Goal: Transaction & Acquisition: Purchase product/service

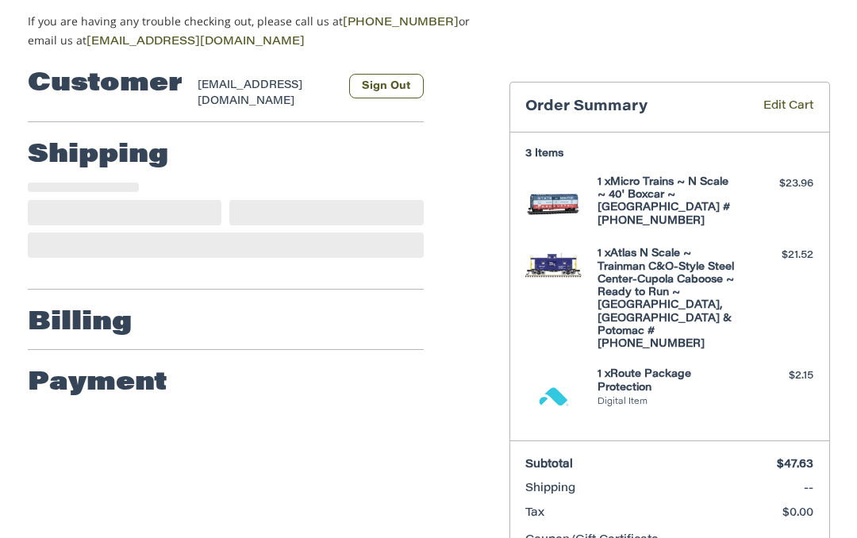
scroll to position [152, 0]
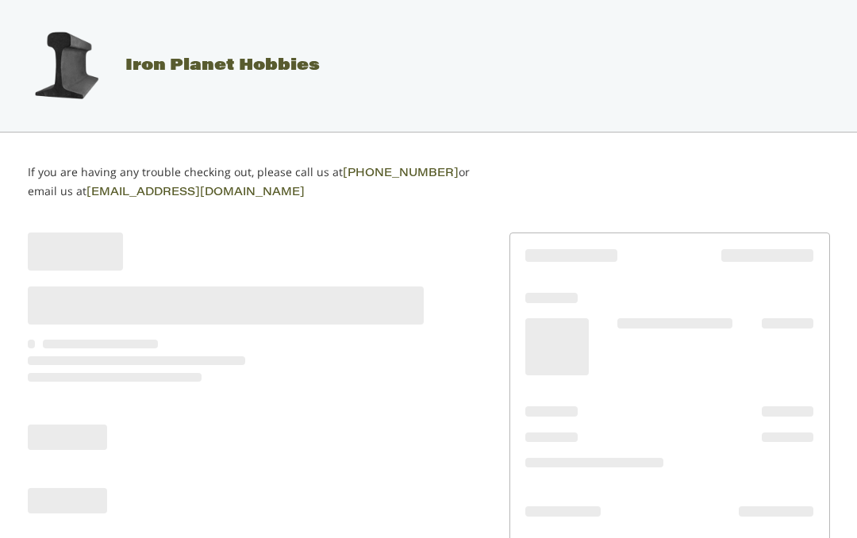
scroll to position [102, 0]
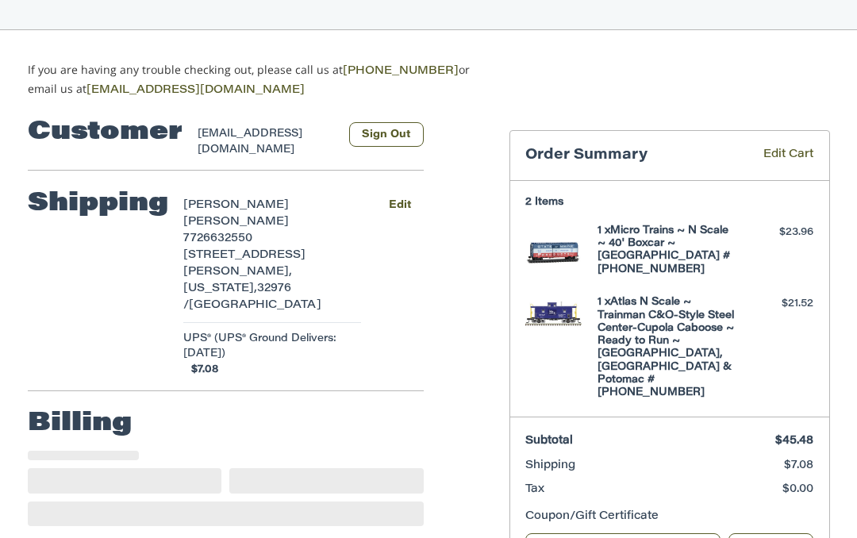
select select "**"
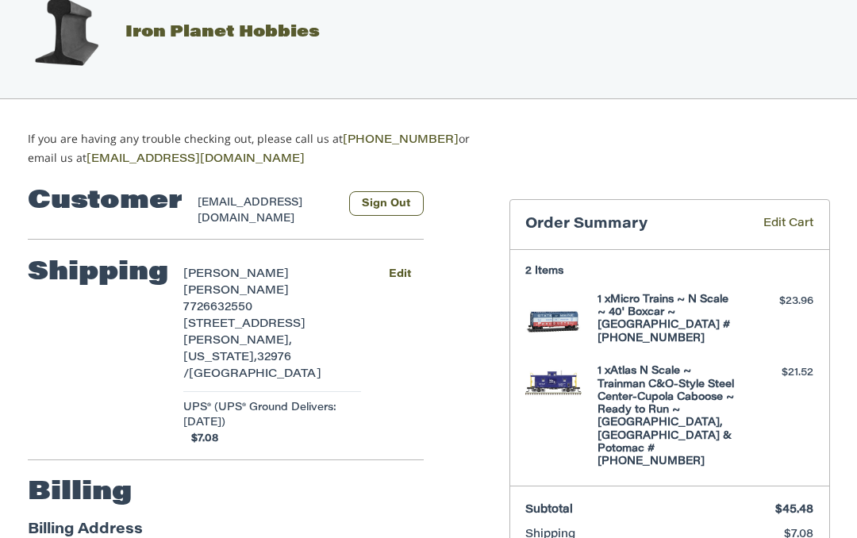
scroll to position [0, 0]
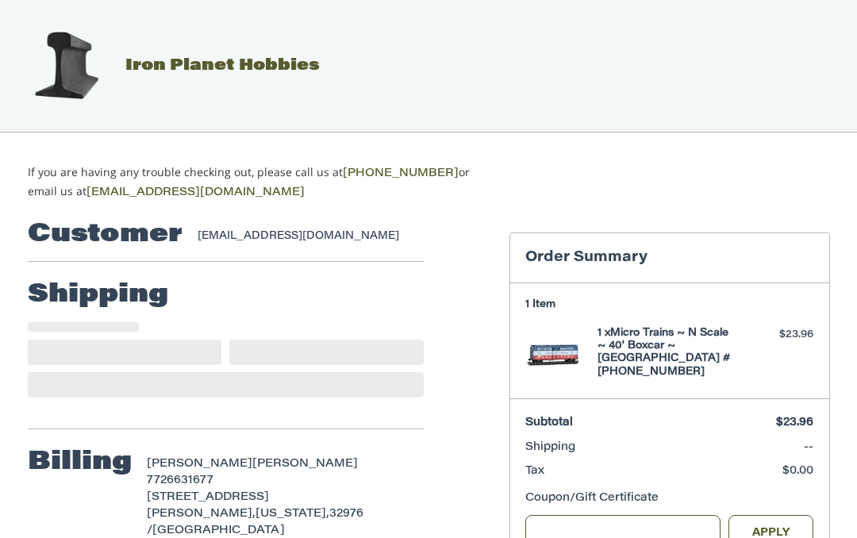
select select "**"
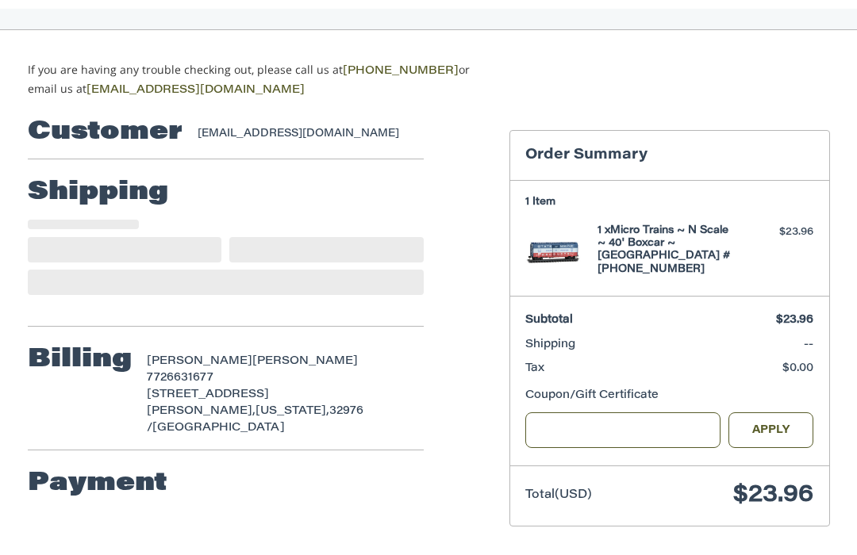
scroll to position [118, 0]
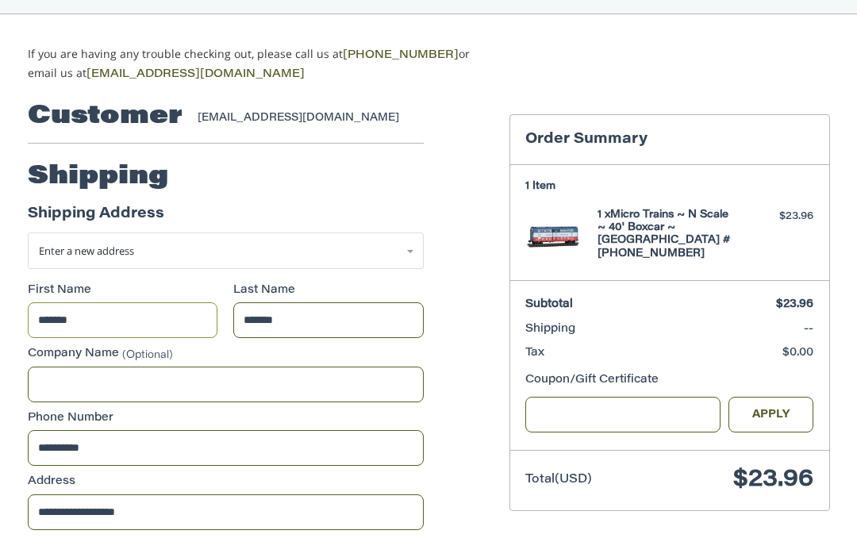
select select "**"
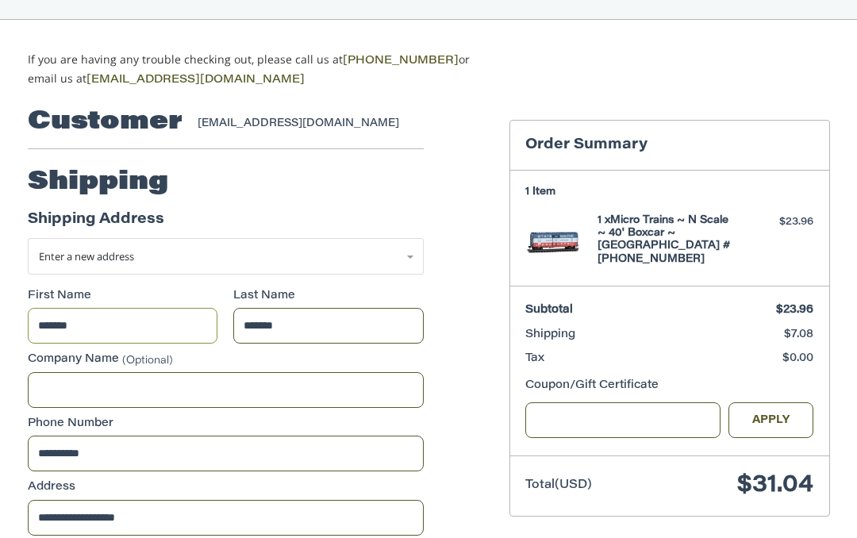
scroll to position [112, 0]
click at [534, 195] on section "1 Item 1 x Micro Trains ~ N Scale ~ 40' Boxcar ~ Bangor & Aroostook #4295 ~ 020…" at bounding box center [669, 229] width 319 height 117
click at [696, 163] on header "Order Summary" at bounding box center [669, 145] width 319 height 49
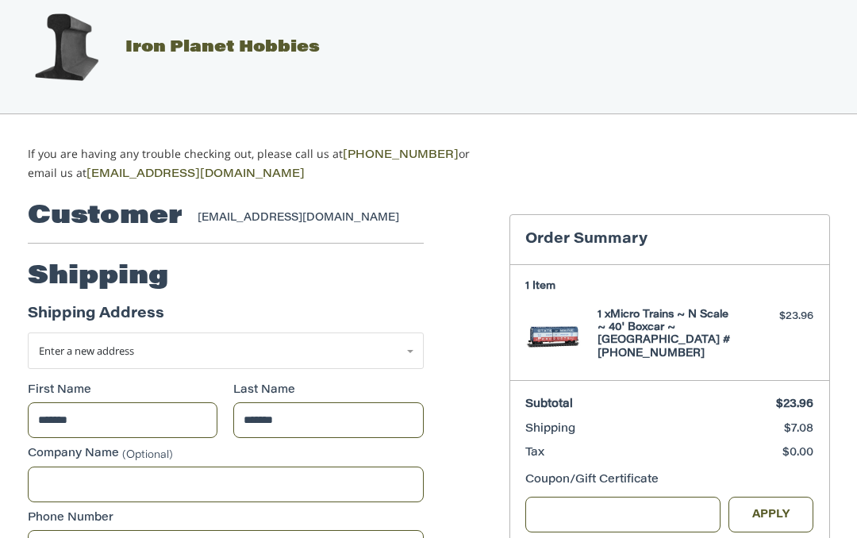
scroll to position [0, 0]
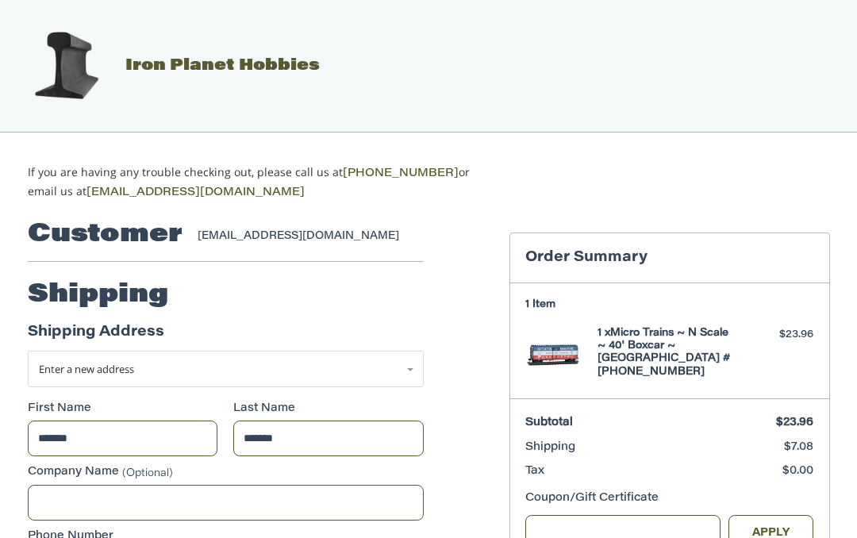
click at [623, 349] on h4 "1 x Micro Trains ~ N Scale ~ 40' Boxcar ~ Bangor & Aroostook #4295 ~ 02000497" at bounding box center [667, 353] width 140 height 52
click at [546, 349] on img at bounding box center [553, 355] width 56 height 56
click at [535, 305] on h3 "1 Item" at bounding box center [669, 304] width 288 height 13
click at [547, 427] on span "Subtotal" at bounding box center [605, 423] width 161 height 17
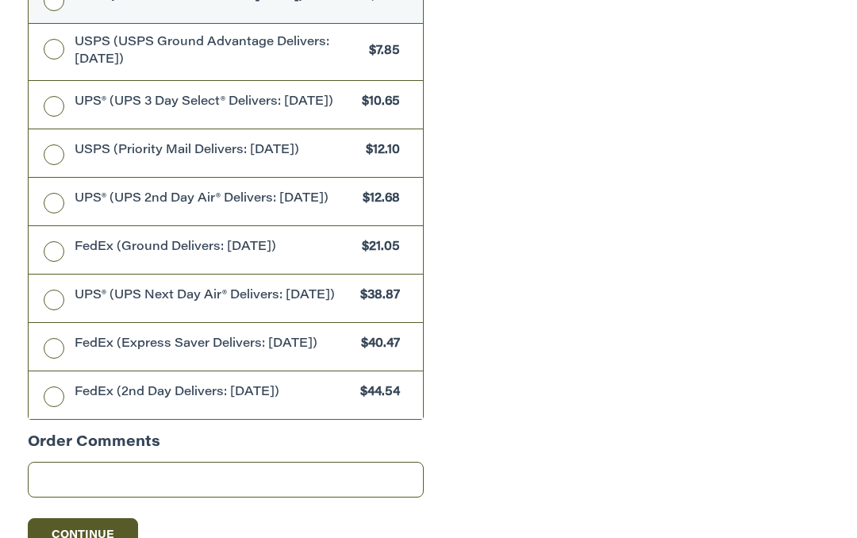
scroll to position [1125, 0]
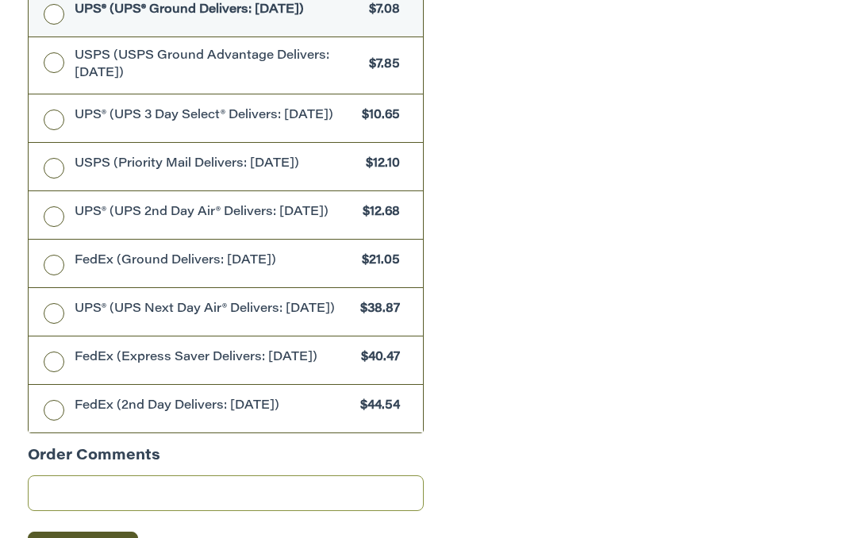
click at [49, 506] on input "Order Comments" at bounding box center [226, 494] width 396 height 36
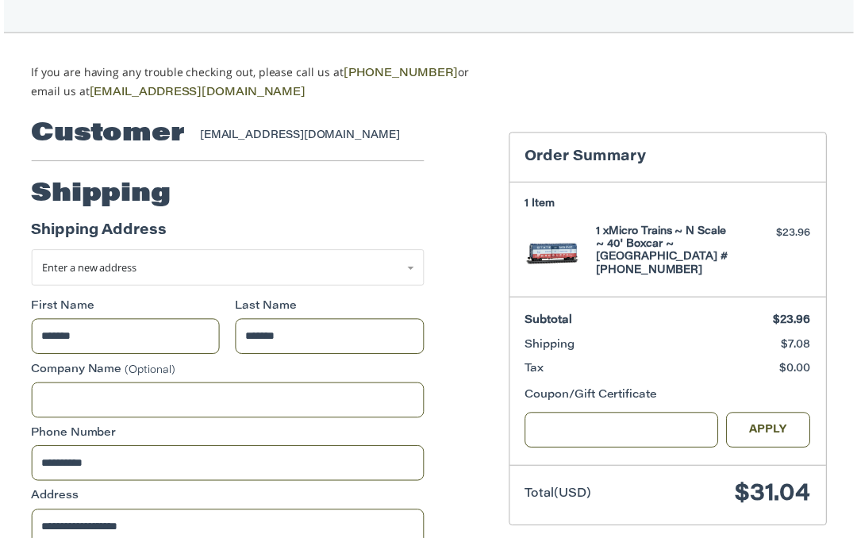
scroll to position [90, 0]
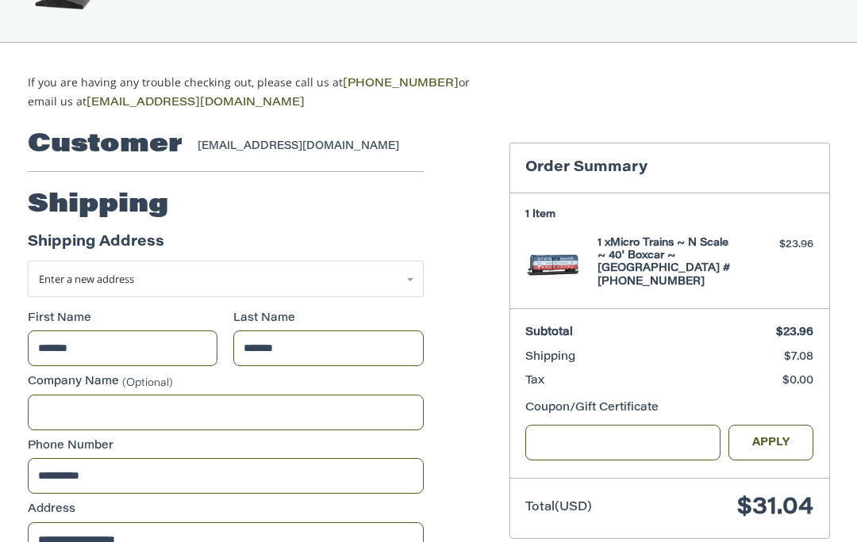
click at [228, 148] on div "[EMAIL_ADDRESS][DOMAIN_NAME]" at bounding box center [302, 147] width 210 height 16
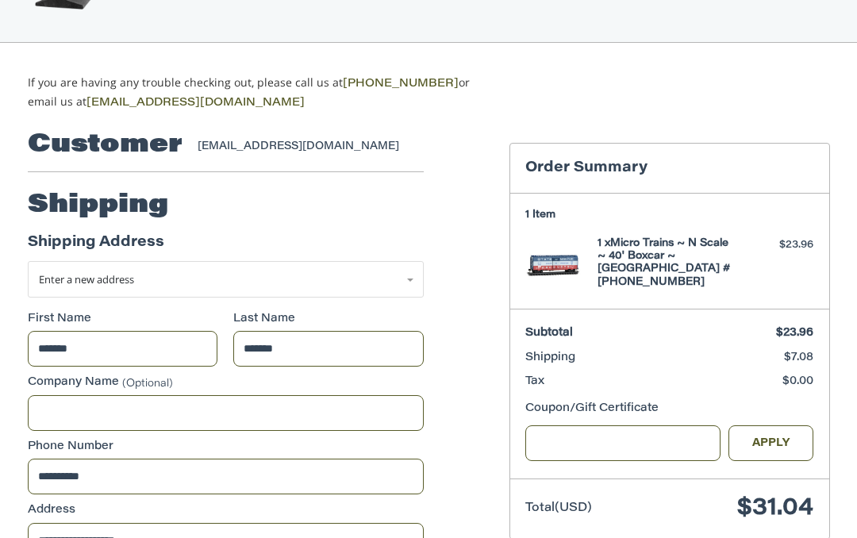
click at [554, 167] on h3 "Order Summary" at bounding box center [669, 168] width 288 height 18
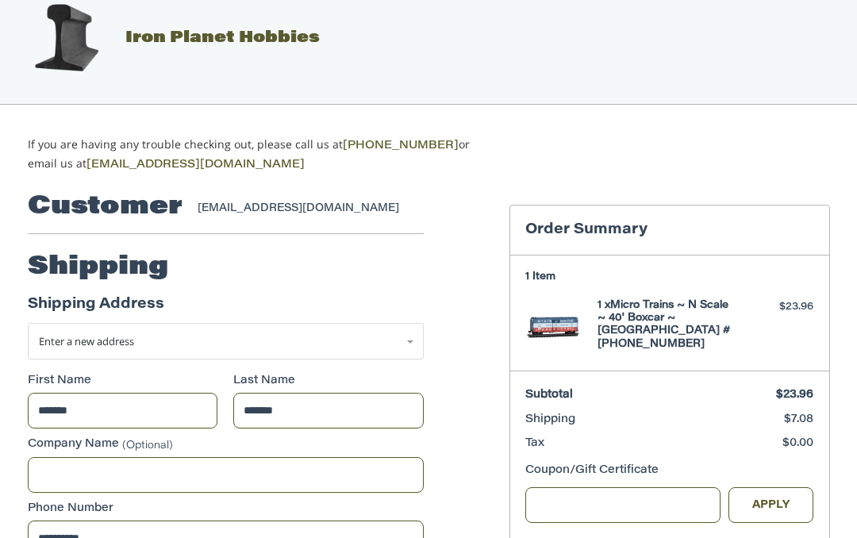
scroll to position [0, 0]
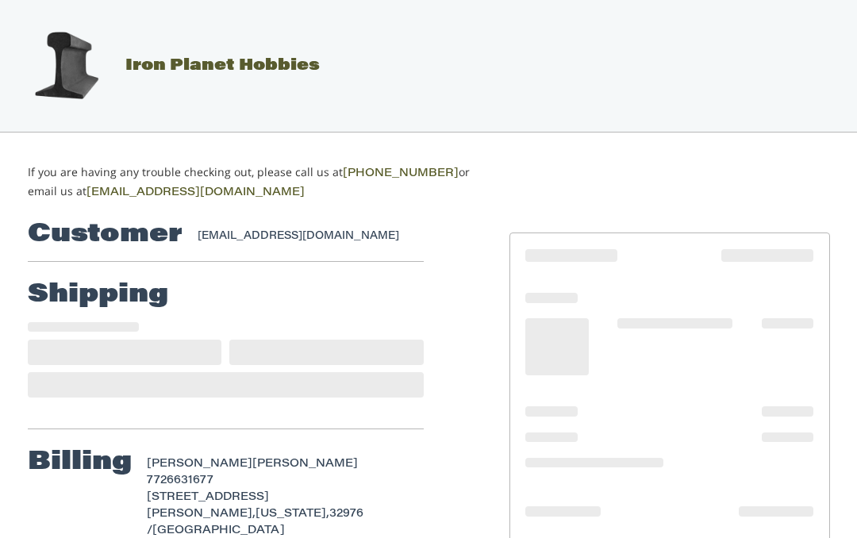
select select "**"
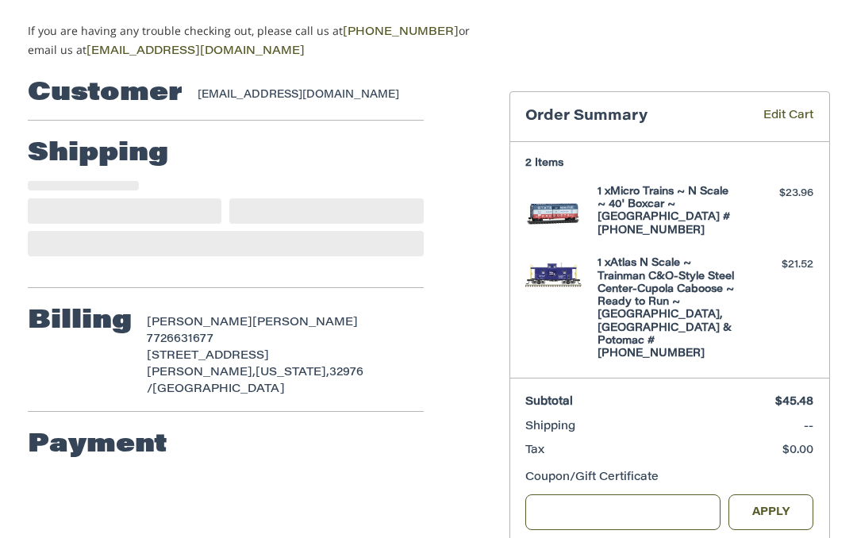
scroll to position [151, 0]
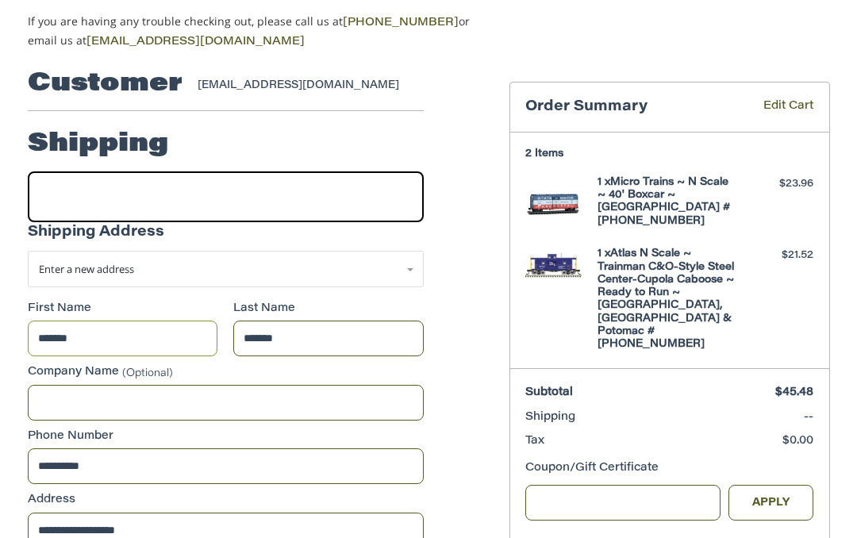
select select "**"
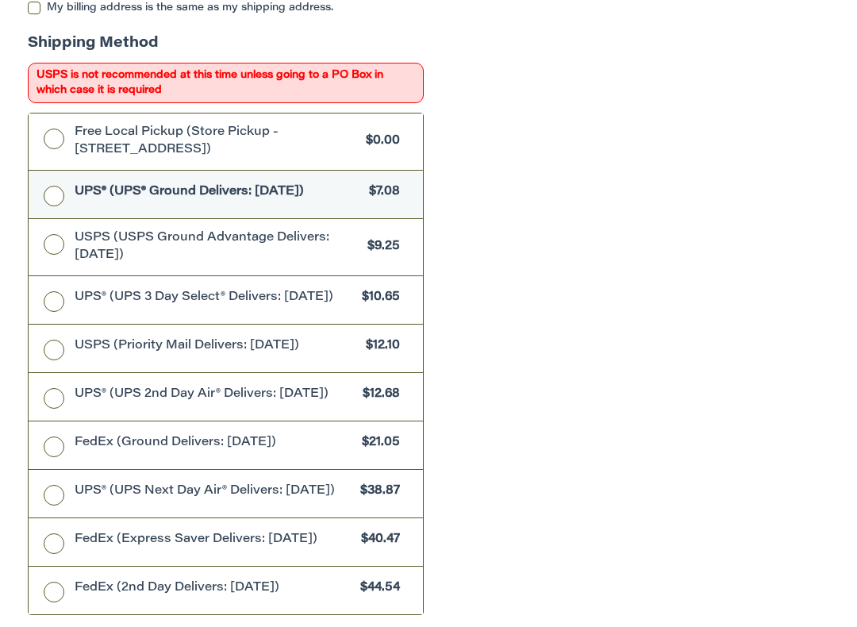
scroll to position [1038, 0]
click at [52, 182] on label "UPS® (UPS® Ground Delivers: Tue, Aug 26) $7.08" at bounding box center [226, 195] width 394 height 48
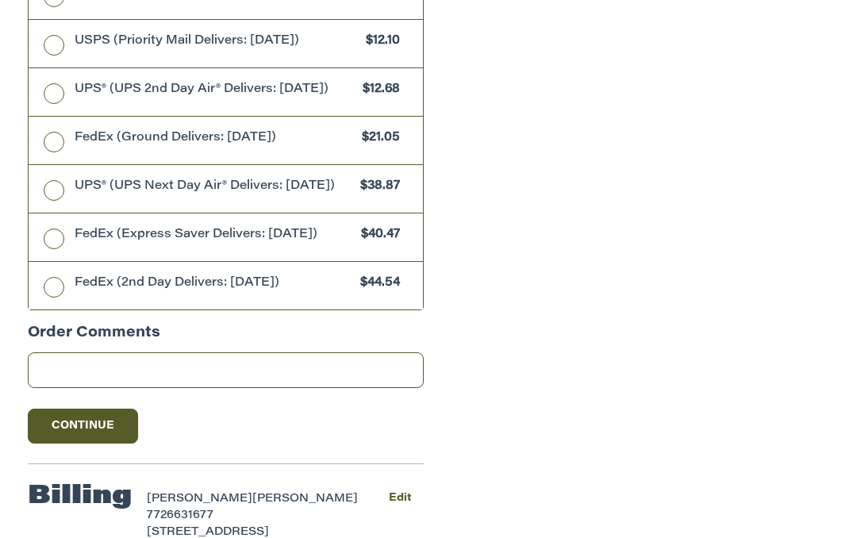
scroll to position [1467, 0]
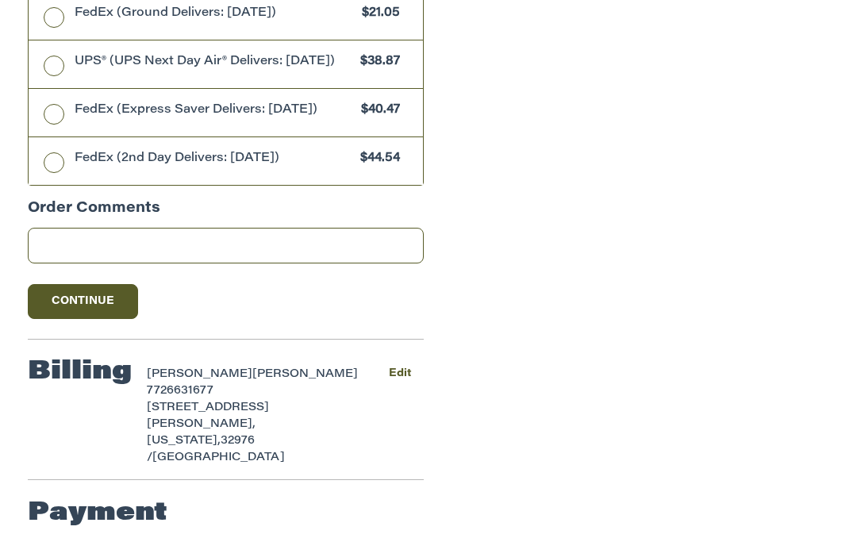
click at [63, 317] on button "Continue" at bounding box center [83, 301] width 111 height 35
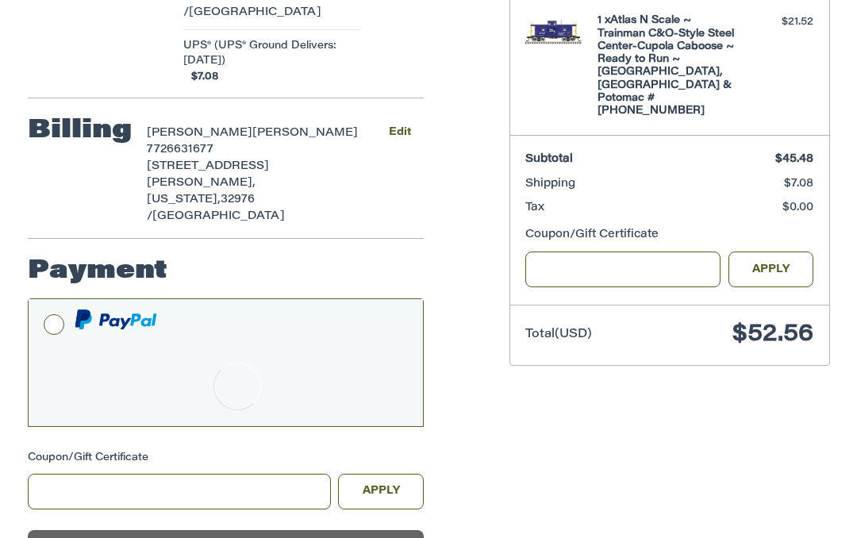
scroll to position [305, 0]
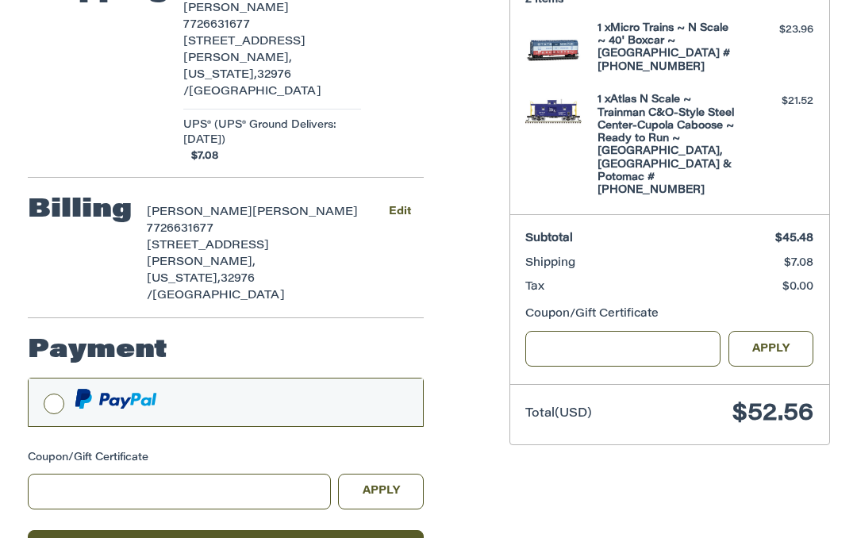
click at [113, 389] on img at bounding box center [116, 399] width 82 height 20
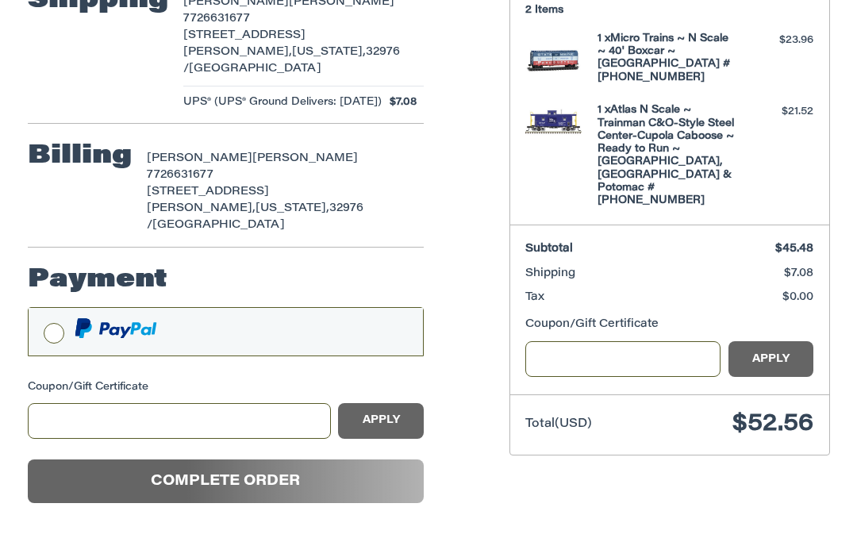
scroll to position [273, 0]
